Goal: Task Accomplishment & Management: Manage account settings

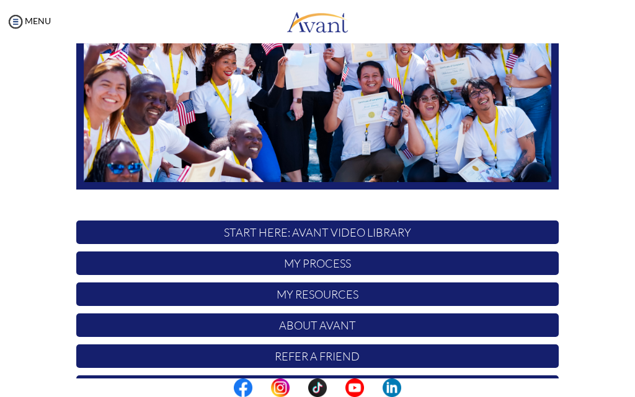
scroll to position [171, 0]
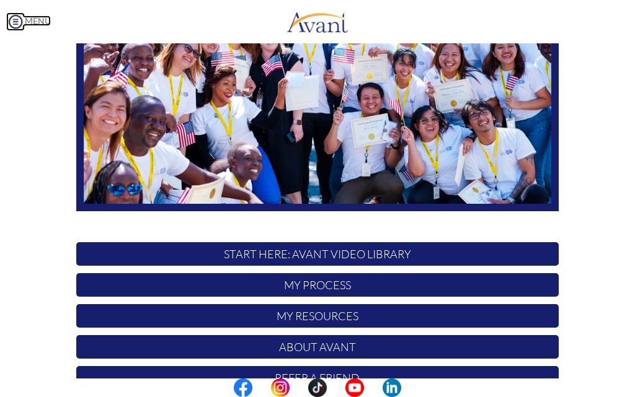
click at [20, 19] on img at bounding box center [15, 21] width 19 height 19
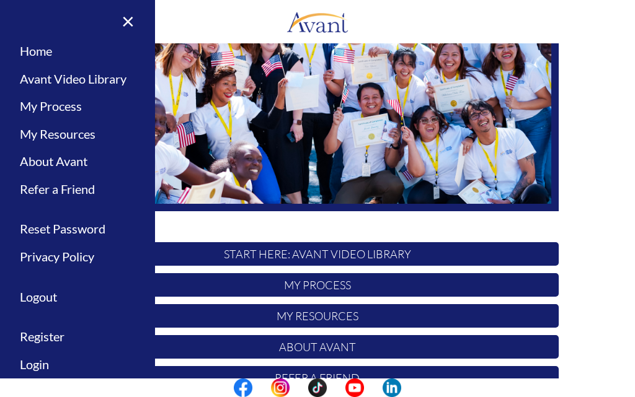
drag, startPoint x: 20, startPoint y: 19, endPoint x: 11, endPoint y: 9, distance: 13.2
click at [20, 19] on img at bounding box center [15, 21] width 19 height 19
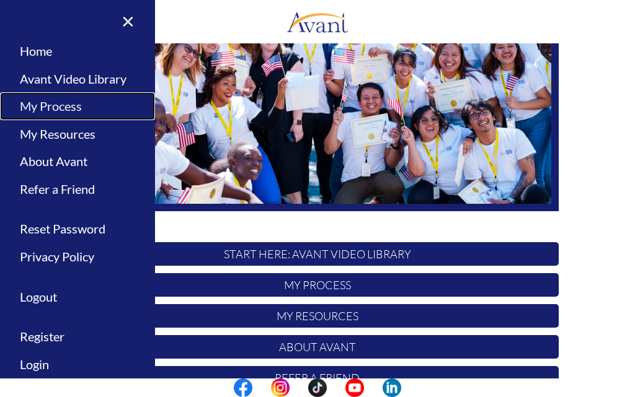
click at [52, 110] on link "My Process" at bounding box center [77, 106] width 155 height 28
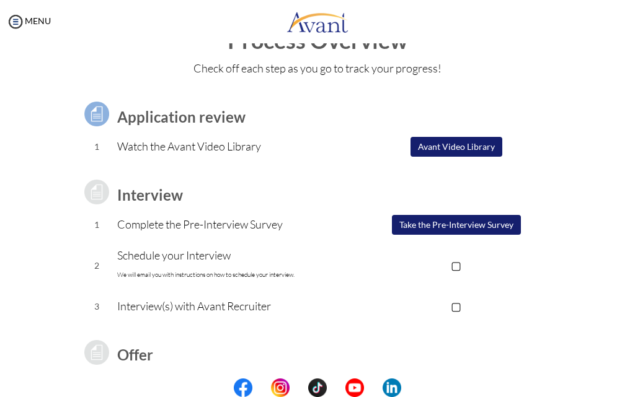
scroll to position [62, 0]
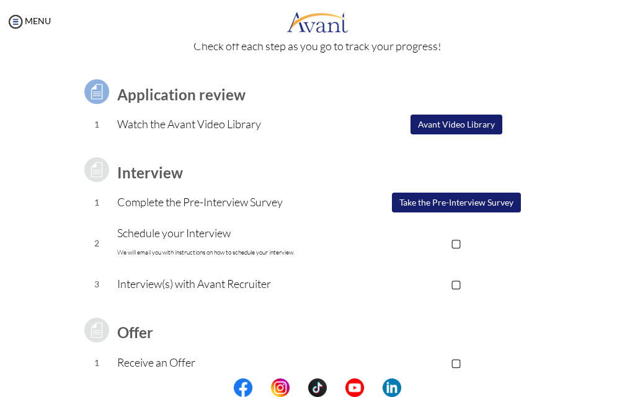
click at [454, 239] on p "▢" at bounding box center [456, 242] width 205 height 17
click at [456, 243] on p "▣" at bounding box center [456, 242] width 205 height 17
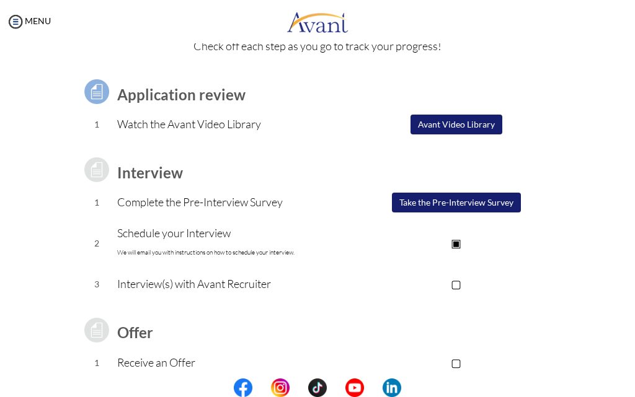
click at [456, 243] on p "▣" at bounding box center [456, 242] width 205 height 17
click at [453, 285] on p "▢" at bounding box center [456, 283] width 205 height 17
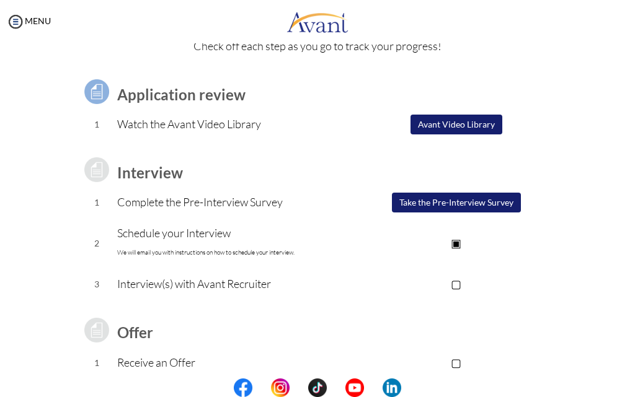
click at [453, 285] on p "▢" at bounding box center [456, 283] width 205 height 17
click at [454, 282] on p "▢" at bounding box center [456, 283] width 205 height 17
click at [454, 282] on p "▣" at bounding box center [456, 283] width 205 height 17
click at [454, 282] on p "▢" at bounding box center [456, 283] width 205 height 17
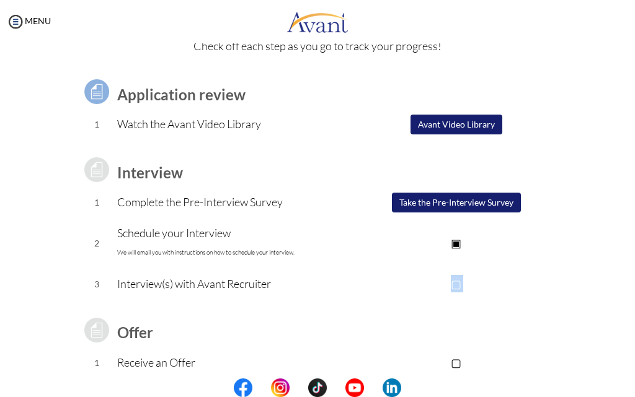
click at [454, 282] on p "▢" at bounding box center [456, 283] width 205 height 17
click at [459, 284] on p "▣" at bounding box center [456, 283] width 205 height 17
click at [452, 283] on p "▢" at bounding box center [456, 283] width 205 height 17
click at [388, 324] on table "Application review 1 Watch the Avant Video Library ▢ Avant Video Library Interv…" at bounding box center [317, 267] width 482 height 410
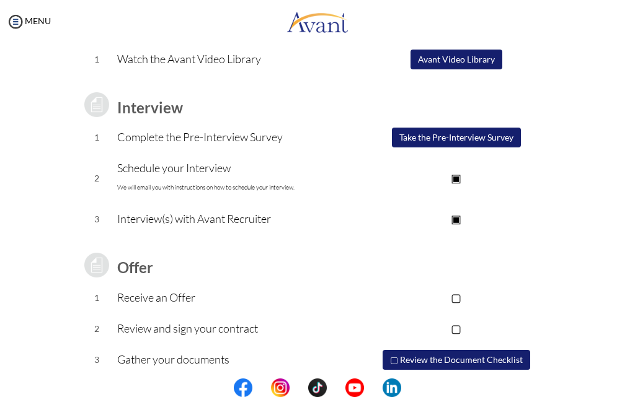
scroll to position [167, 0]
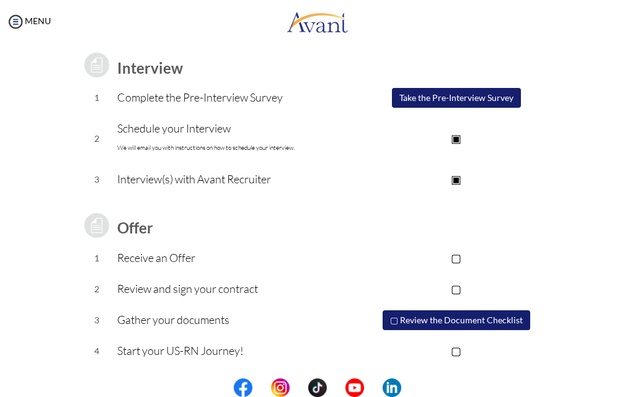
click at [398, 320] on button "▢ Review the Document Checklist" at bounding box center [457, 321] width 148 height 20
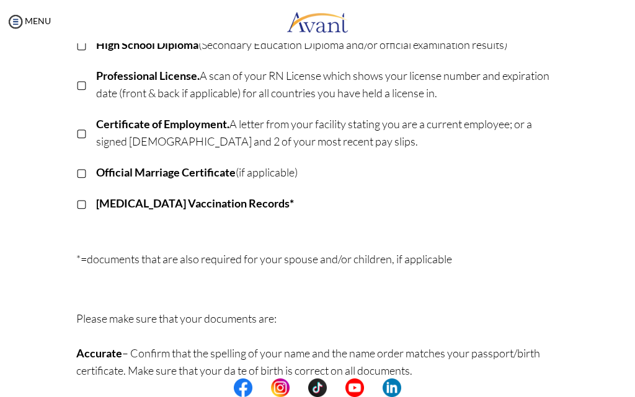
scroll to position [365, 0]
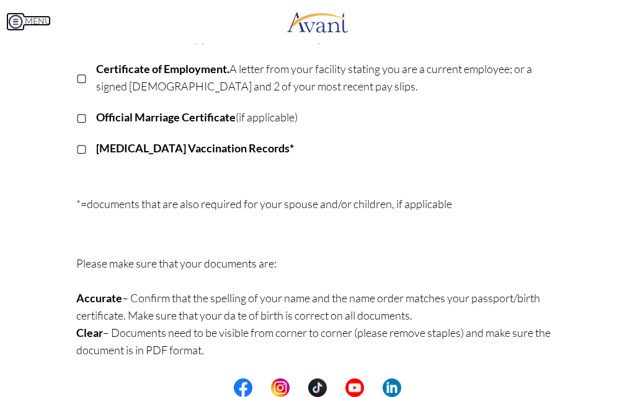
click at [10, 16] on img at bounding box center [15, 21] width 19 height 19
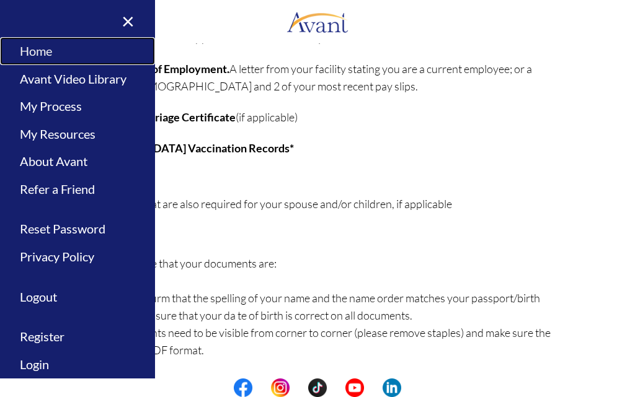
click at [32, 53] on link "Home" at bounding box center [77, 51] width 155 height 28
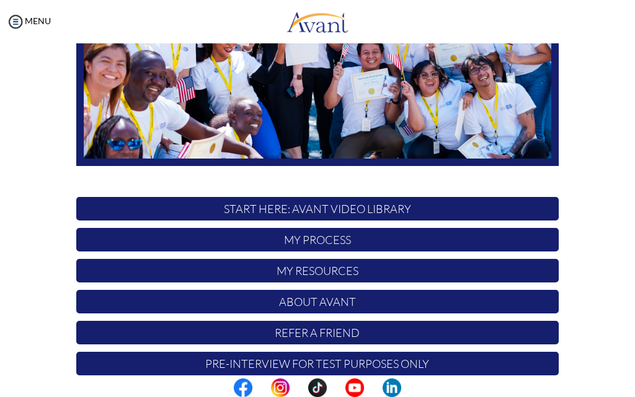
scroll to position [233, 0]
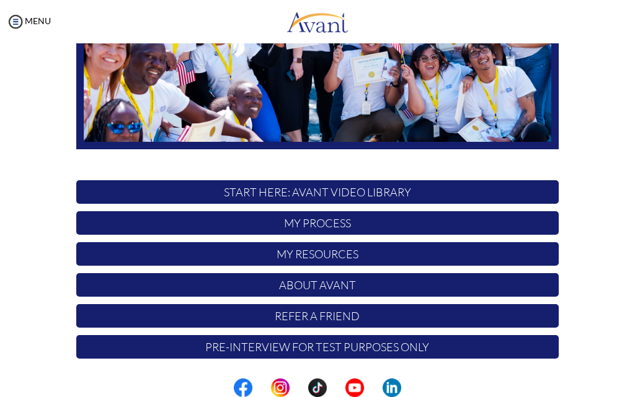
click at [325, 238] on div "Hi [PERSON_NAME] ! START HERE: Avant Video Library My Process My Resources Abou…" at bounding box center [317, 95] width 501 height 544
click at [321, 257] on p "My Resources" at bounding box center [317, 254] width 482 height 24
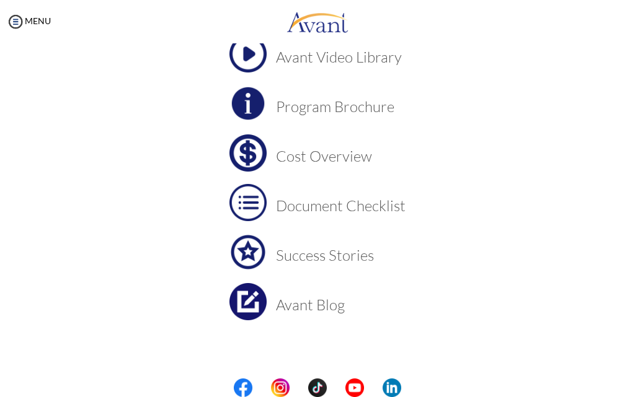
scroll to position [104, 0]
